Goal: Task Accomplishment & Management: Contribute content

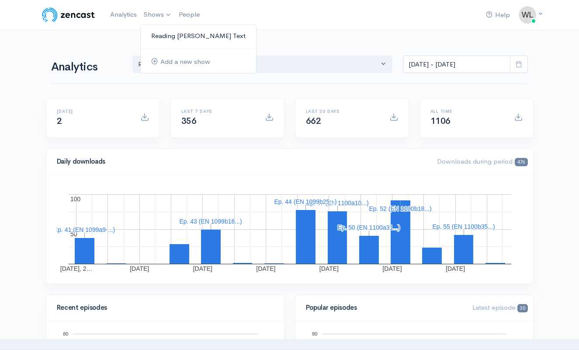
click at [186, 38] on link "Reading [PERSON_NAME] Text" at bounding box center [198, 35] width 115 height 15
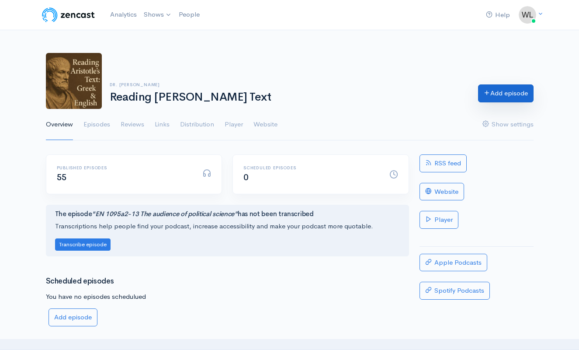
click at [495, 95] on link "Add episode" at bounding box center [505, 93] width 55 height 18
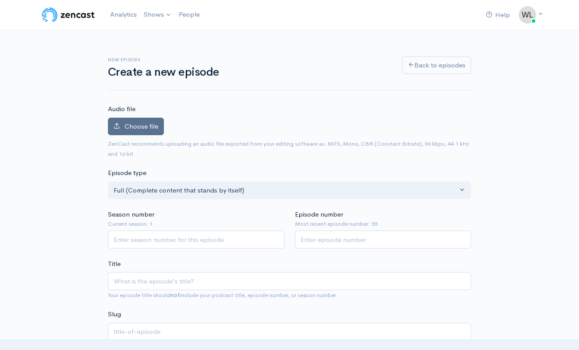
click at [135, 128] on span "Choose file" at bounding box center [142, 126] width 34 height 8
click at [0, 0] on input "Choose file" at bounding box center [0, 0] width 0 height 0
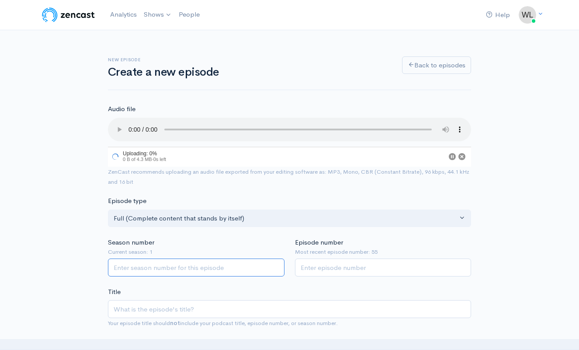
click at [228, 258] on input "Season number" at bounding box center [196, 267] width 177 height 18
type input "1"
click at [357, 259] on input "Episode number" at bounding box center [383, 267] width 177 height 18
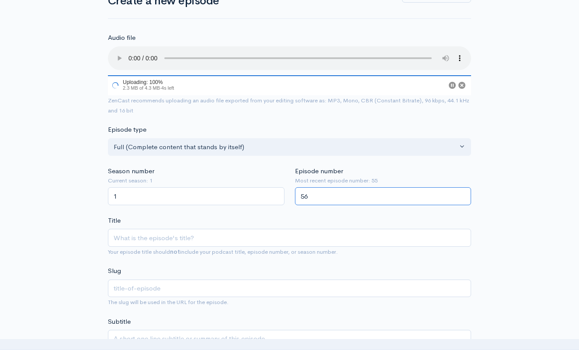
scroll to position [72, 0]
type input "56"
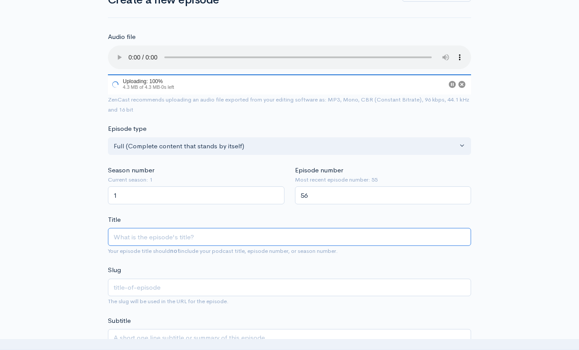
click at [262, 228] on input "Title" at bounding box center [289, 237] width 363 height 18
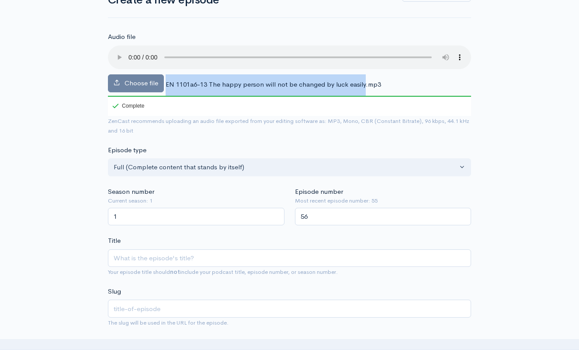
drag, startPoint x: 166, startPoint y: 74, endPoint x: 364, endPoint y: 73, distance: 197.1
click at [364, 80] on span "EN 1101a6-13 The happy person will not be changed by luck easily.mp3" at bounding box center [273, 84] width 215 height 8
copy div "EN 1101a6-13 The happy person will not be changed by luck easily"
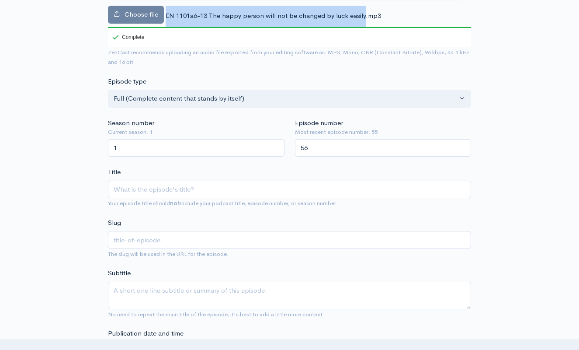
scroll to position [146, 0]
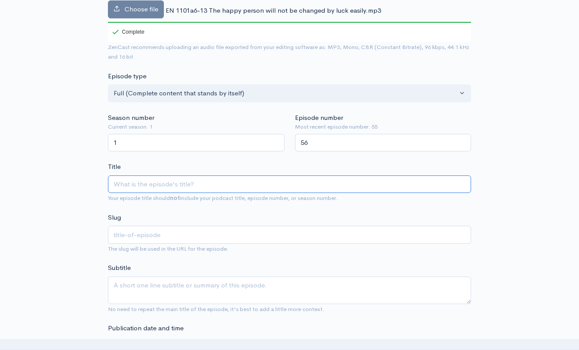
click at [234, 175] on input "Title" at bounding box center [289, 184] width 363 height 18
paste input "EN 1101a6-13 The happy person will not be changed by luck easily"
type input "EN 1101a6-13 The happy person will not be changed by luck easily"
type input "en-1101a6-13-the-happy-person-will-not-be-changed-by-luck-easily"
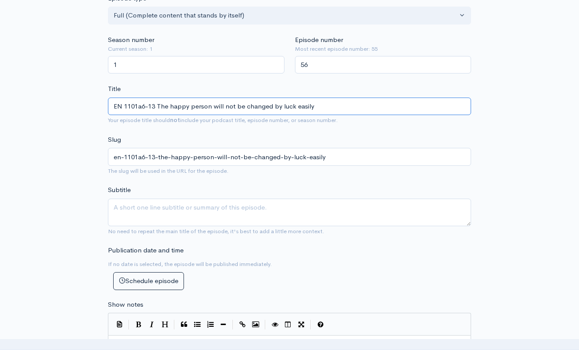
scroll to position [224, 0]
type input "EN 1101a6-13 The happy person will not be changed by luck easily"
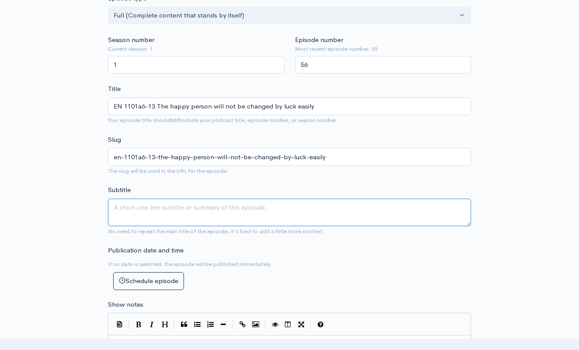
click at [230, 198] on textarea "Subtitle" at bounding box center [289, 212] width 363 height 28
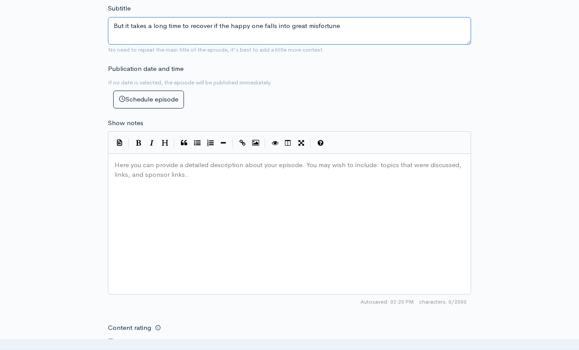
scroll to position [423, 0]
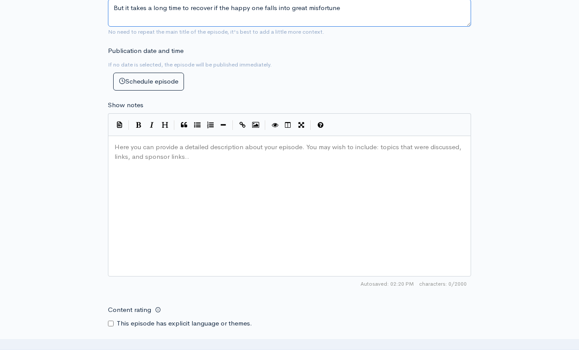
type textarea "But it takes a long time to recover if the happy one falls into great misfortune"
click at [221, 180] on div "Here you can provide a detailed description about your episode. You may wish to…" at bounding box center [300, 216] width 375 height 153
paste textarea
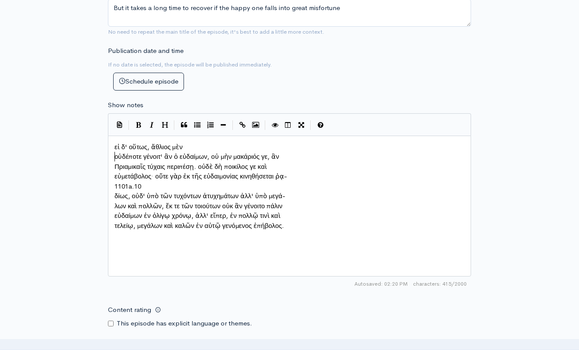
click at [113, 154] on pre "οὐδέποτε γένοιτ' ἂν ὁ εὐδαίμων, οὐ μὴν μακάριός γε, ἂν" at bounding box center [289, 157] width 353 height 10
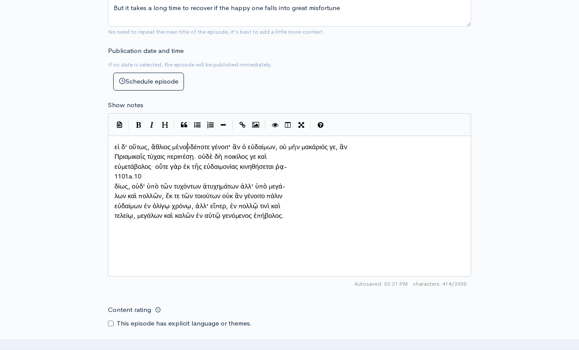
scroll to position [4, 2]
click at [114, 153] on pre "Πριαμικαῖς τύχαις περιπέσῃ. οὐδὲ δὴ ποικίλος γε καὶ" at bounding box center [289, 157] width 353 height 10
click at [113, 163] on pre "εὐμετάβολος· οὔτε γὰρ ἐκ τῆς εὐδαιμονίας κινηθήσεται ῥᾳ-" at bounding box center [289, 167] width 353 height 10
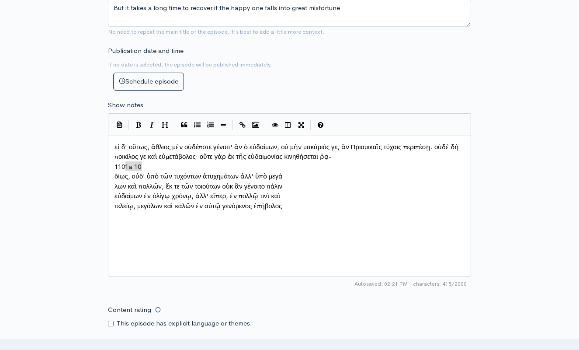
type textarea "1101a.10"
drag, startPoint x: 142, startPoint y: 162, endPoint x: 107, endPoint y: 162, distance: 35.0
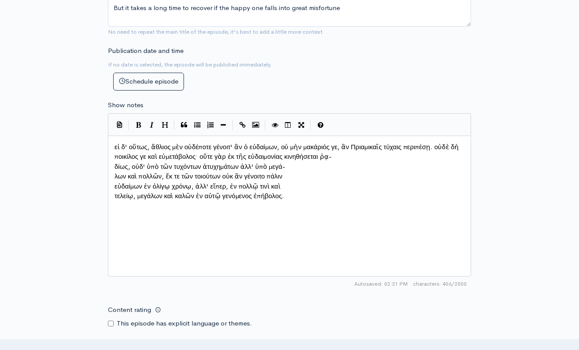
click at [114, 162] on pre "δίως, οὐδ' ὑπὸ τῶν τυχόντων ἀτυχημάτων ἀλλ' ὑπὸ μεγά-" at bounding box center [289, 167] width 353 height 10
click at [114, 172] on span "λων καὶ πολλῶν, ἔκ τε τῶν τοιούτων οὐκ ἂν γένοιτο πάλιν" at bounding box center [198, 176] width 168 height 8
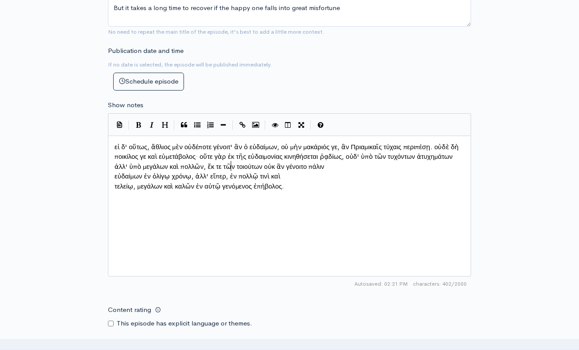
click at [114, 175] on pre "εὐδαίμων ἐν ὀλίγῳ χρόνῳ, ἀλλ' εἴπερ, ἐν πολλῷ τινὶ καὶ" at bounding box center [289, 176] width 353 height 10
click at [113, 181] on pre "τελείῳ, μεγάλων καὶ καλῶν ἐν αὐτῷ γενόμενος ἐπήβολος." at bounding box center [289, 186] width 353 height 10
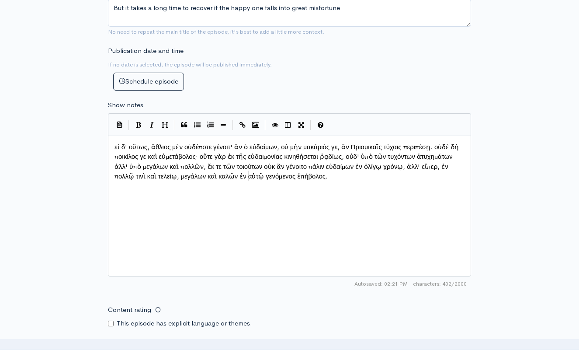
click at [246, 229] on div "x εἰ δ' οὕτως, ἄθλιος μὲν οὐδέποτε γένοιτ' ἂν ὁ εὐδαίμων, οὐ μὴν μακάριός γε, ἂ…" at bounding box center [300, 216] width 375 height 153
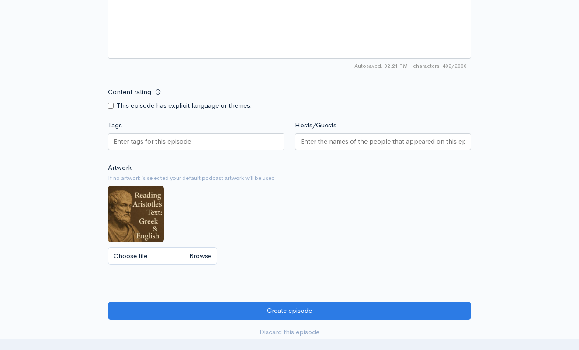
scroll to position [646, 0]
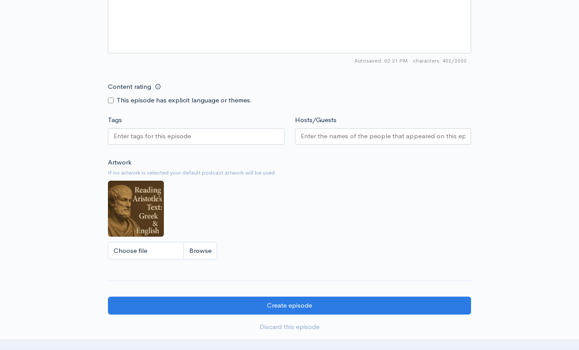
click at [172, 136] on input "Tags" at bounding box center [153, 136] width 79 height 10
type input "K"
type input "Luck"
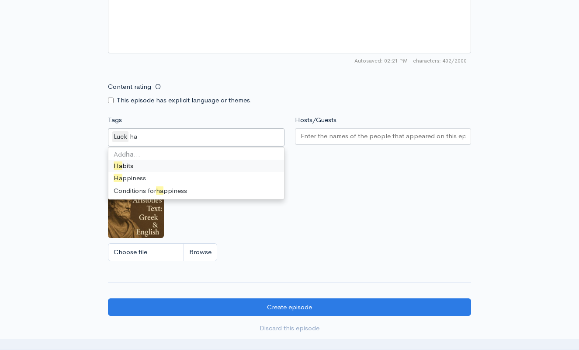
type input "h"
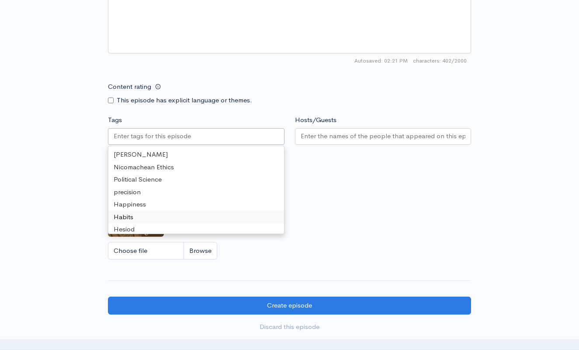
type input "H"
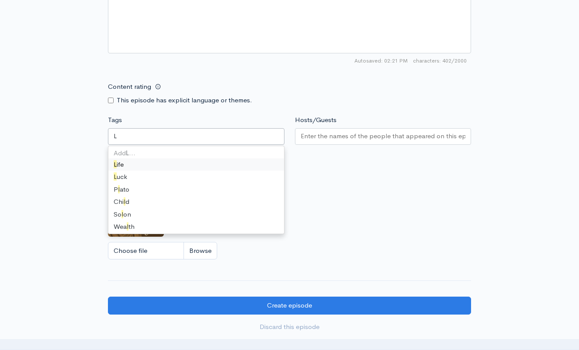
type input "Lu"
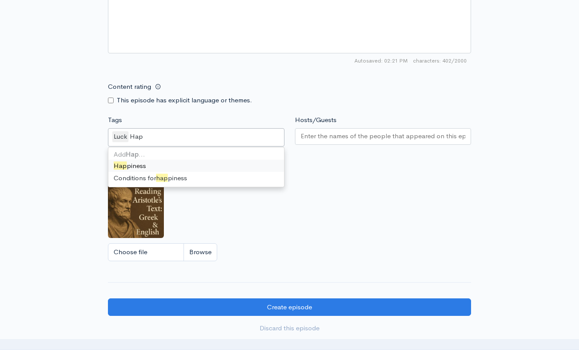
type input "Happ"
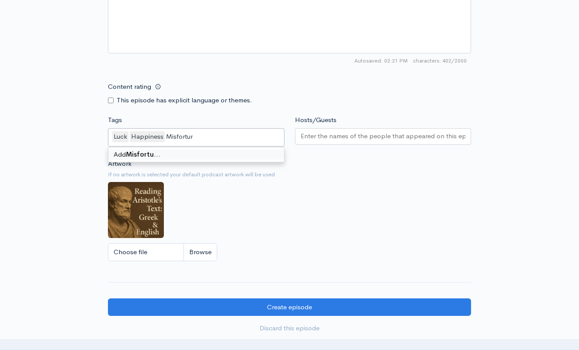
type input "Misfortune"
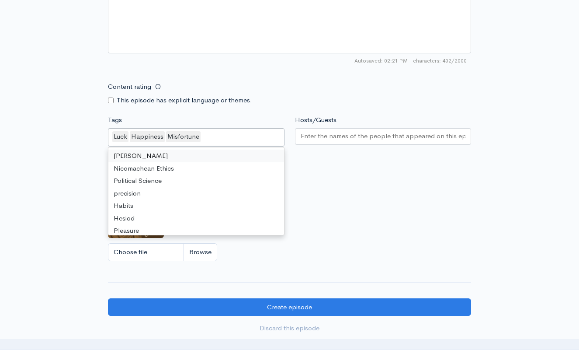
click at [364, 135] on input "Hosts/Guests" at bounding box center [383, 136] width 165 height 10
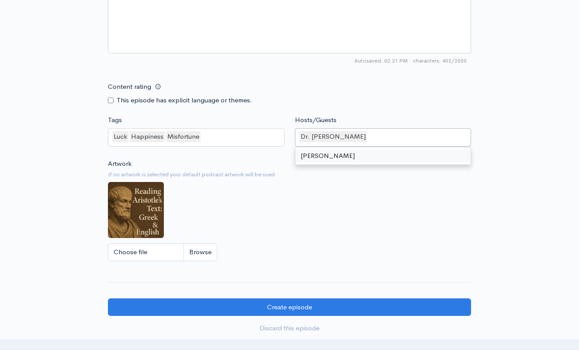
click at [349, 187] on div "Artwork If no artwork is selected your default podcast artwork will be used Cho…" at bounding box center [289, 212] width 363 height 107
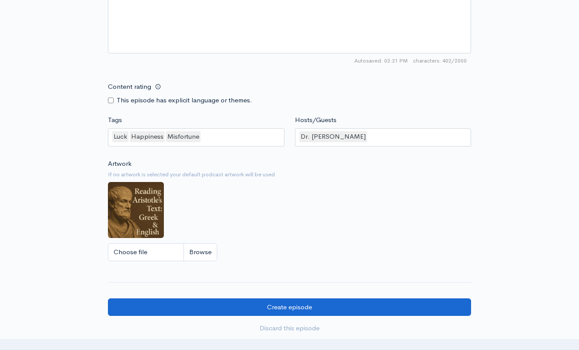
click at [316, 304] on input "Create episode" at bounding box center [289, 307] width 363 height 18
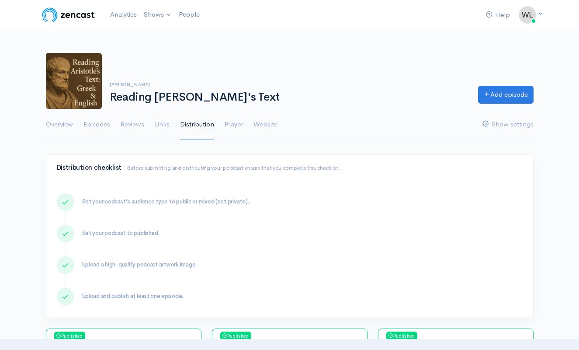
scroll to position [369, 0]
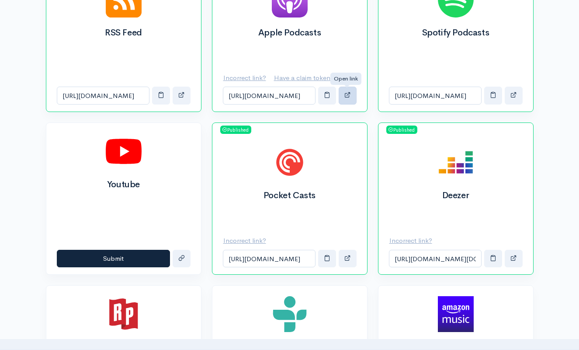
click at [350, 97] on span "button" at bounding box center [347, 94] width 7 height 7
click at [325, 98] on span "button" at bounding box center [327, 94] width 7 height 7
click at [263, 67] on div "Incorrect link? Have a claim token? [URL][DOMAIN_NAME]" at bounding box center [289, 86] width 155 height 49
click at [295, 78] on u "Have a claim token?" at bounding box center [304, 77] width 60 height 8
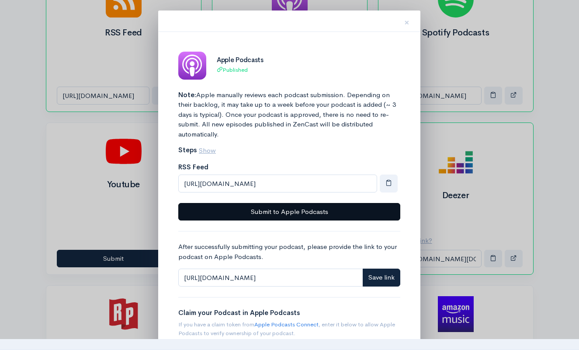
click at [343, 211] on button "Submit to Apple Podcasts" at bounding box center [289, 212] width 222 height 18
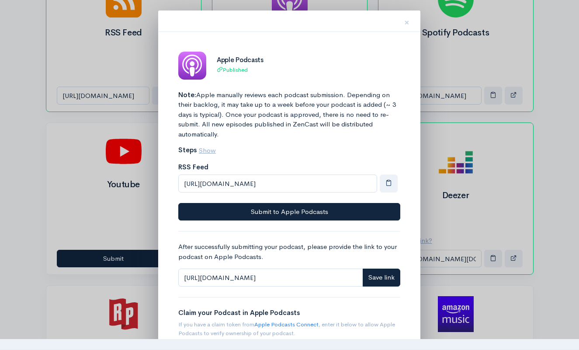
drag, startPoint x: 407, startPoint y: 23, endPoint x: 396, endPoint y: 23, distance: 10.9
click at [407, 23] on span "×" at bounding box center [406, 22] width 5 height 13
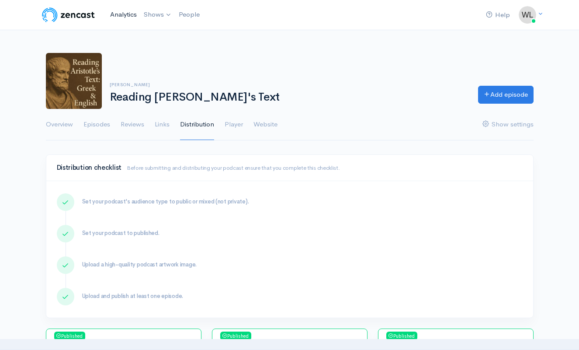
click at [115, 12] on link "Analytics" at bounding box center [124, 14] width 34 height 19
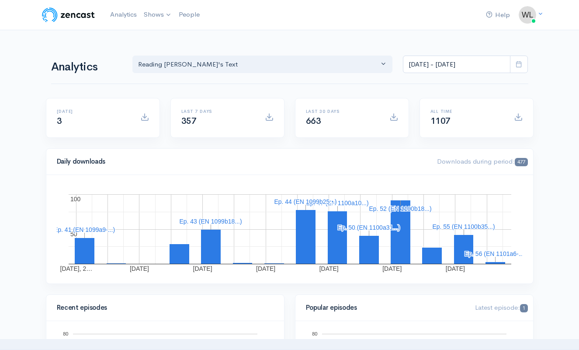
click at [220, 43] on div "Analytics Reading [PERSON_NAME]'s Text Reading [PERSON_NAME]'s Text [DATE] - [D…" at bounding box center [289, 63] width 477 height 42
click at [252, 45] on div "Analytics Reading [PERSON_NAME]'s Text Reading [PERSON_NAME]'s Text [DATE] - [D…" at bounding box center [289, 63] width 477 height 42
click at [366, 201] on rect "A chart." at bounding box center [337, 203] width 62 height 6
click at [238, 176] on div "[DATE], 2… [DATE] [DATE] [DATE] [DATE] [DATE] [DATE] 50 50 100 100 Ep. 56 (EN 1…" at bounding box center [289, 229] width 487 height 108
click at [111, 10] on link "Analytics" at bounding box center [124, 14] width 34 height 19
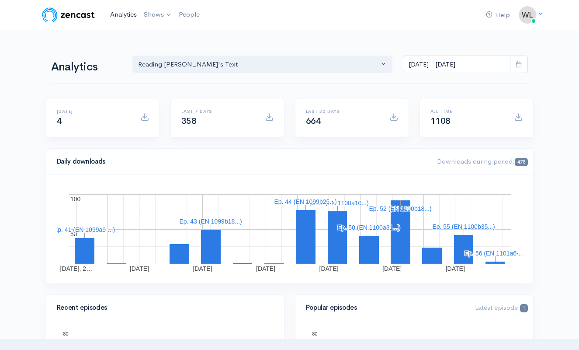
click at [118, 14] on link "Analytics" at bounding box center [124, 14] width 34 height 19
click at [124, 15] on link "Analytics" at bounding box center [124, 14] width 34 height 19
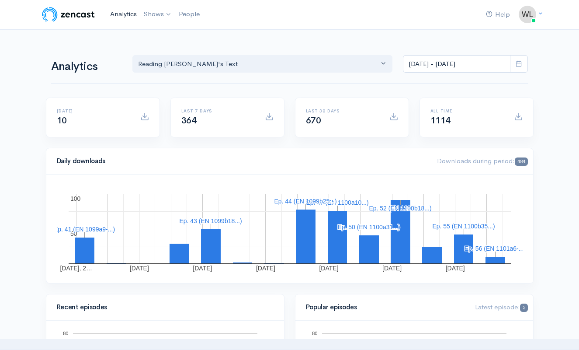
click at [123, 13] on link "Analytics" at bounding box center [124, 14] width 34 height 19
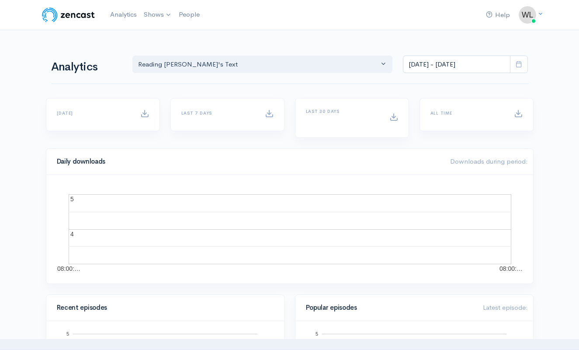
scroll to position [0, 0]
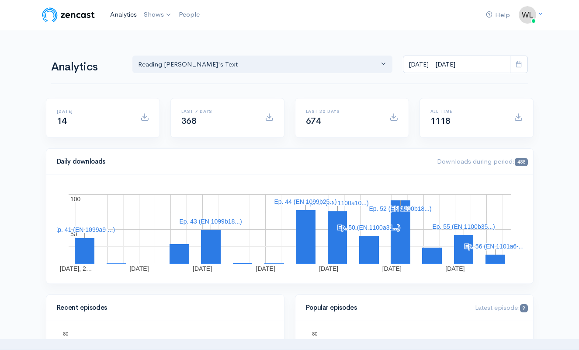
click at [120, 12] on link "Analytics" at bounding box center [124, 14] width 34 height 19
click at [119, 14] on link "Analytics" at bounding box center [124, 14] width 34 height 19
